Goal: Task Accomplishment & Management: Complete application form

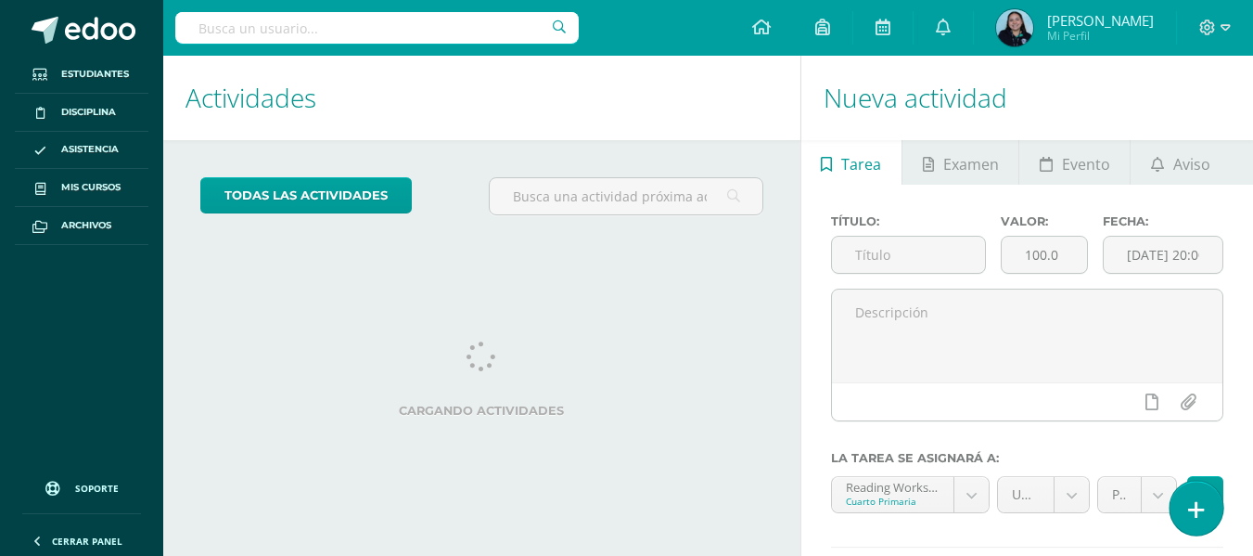
click at [1206, 526] on link at bounding box center [1196, 508] width 53 height 54
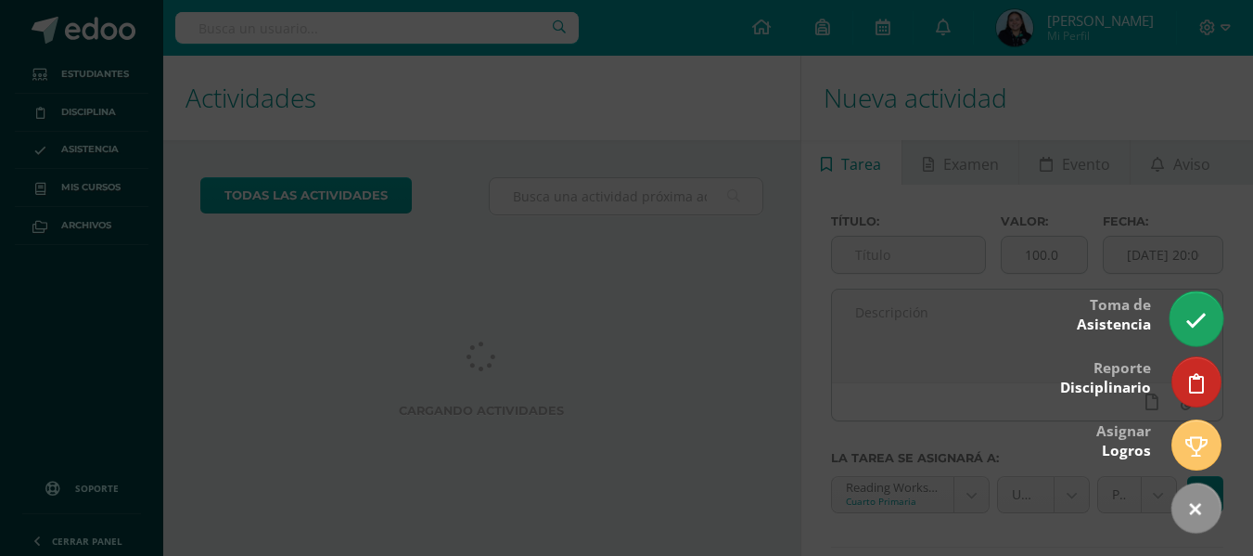
click at [1204, 319] on icon at bounding box center [1196, 320] width 21 height 21
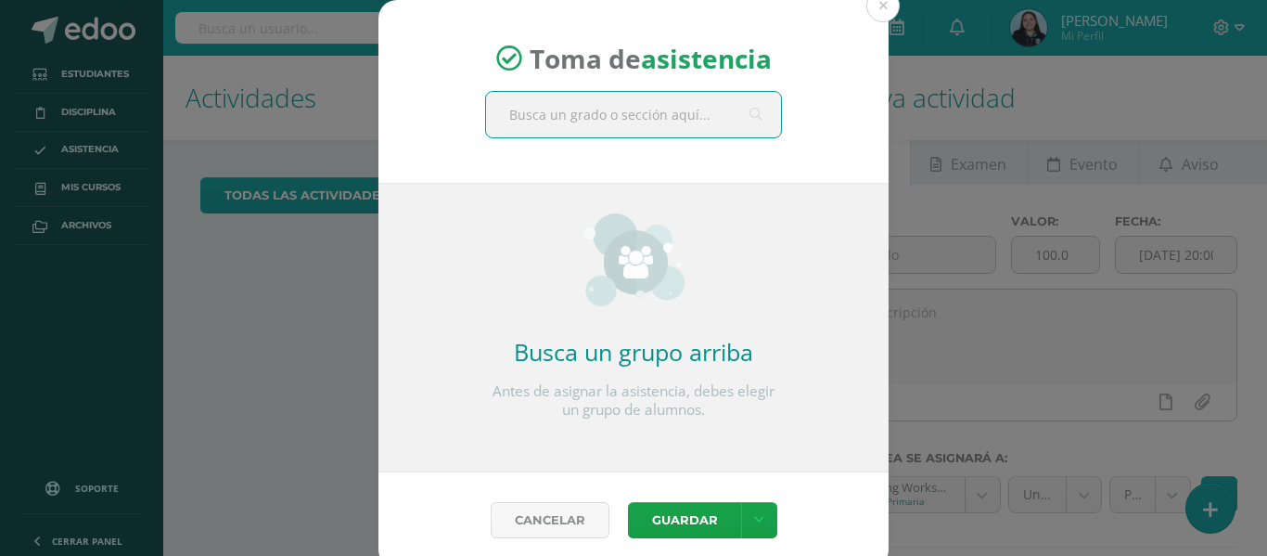
click at [601, 107] on input "text" at bounding box center [633, 114] width 295 height 45
type input "cuarto primaria"
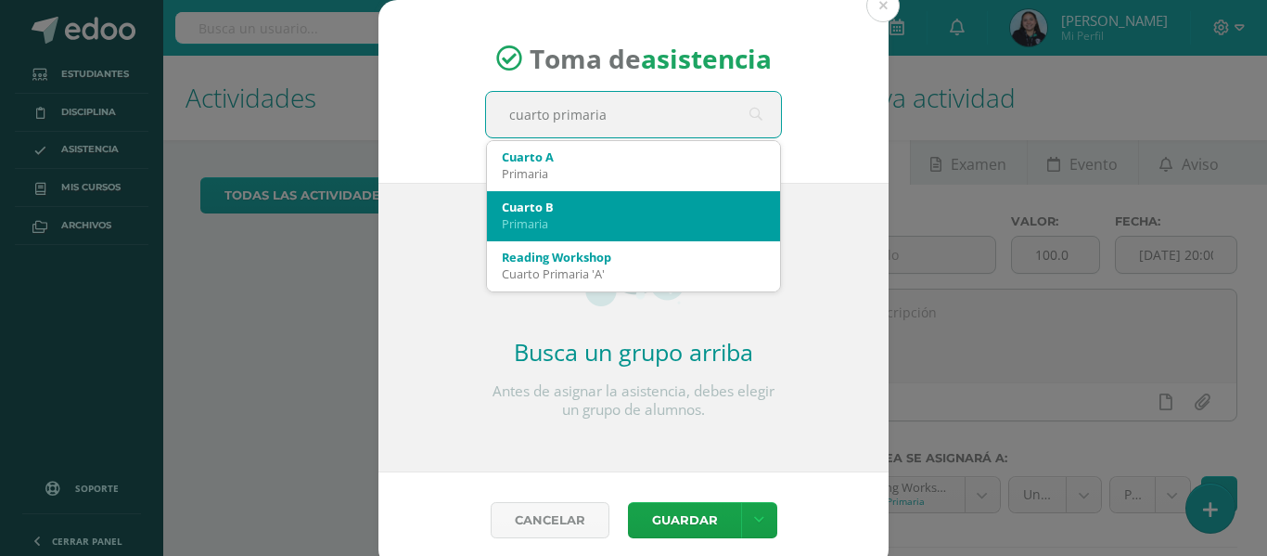
click at [581, 209] on div "Cuarto B" at bounding box center [633, 207] width 263 height 17
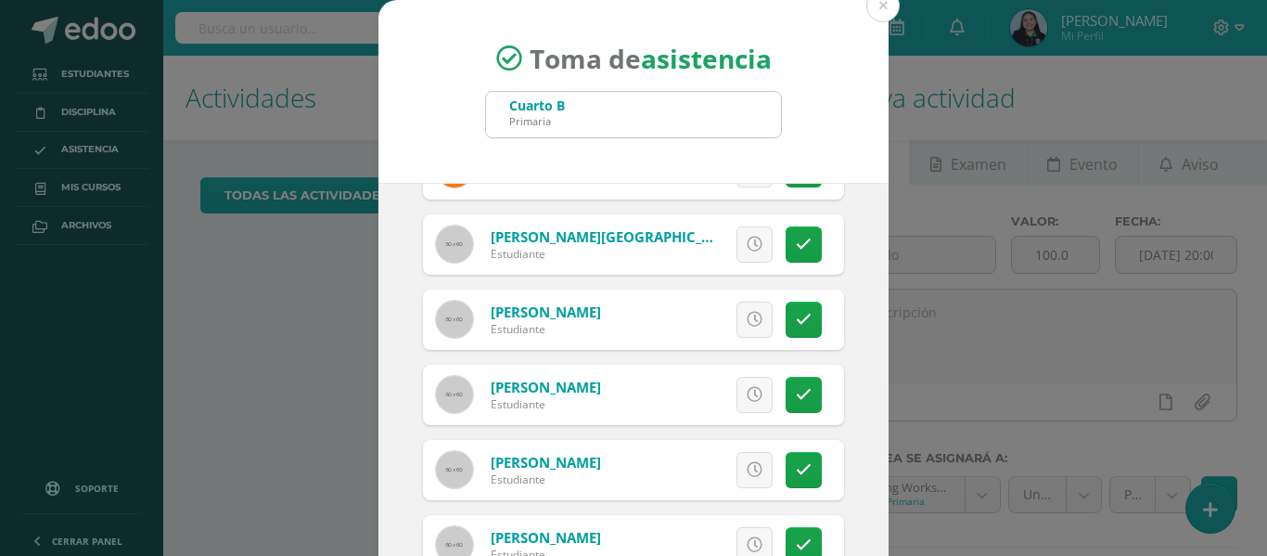
scroll to position [146, 0]
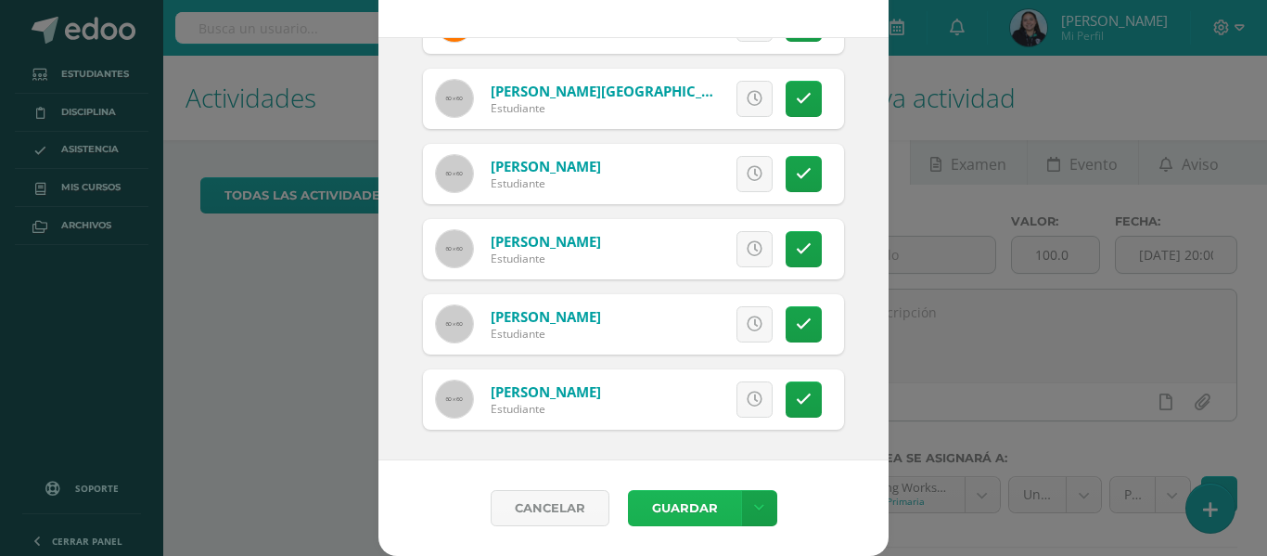
click at [683, 492] on button "Guardar" at bounding box center [684, 508] width 113 height 36
click at [296, 421] on div "Toma de asistencia Cuarto B Primaria cuarto primaria [DATE] October, 2025 Mo Tu…" at bounding box center [633, 204] width 1252 height 701
